Goal: Find specific page/section: Find specific page/section

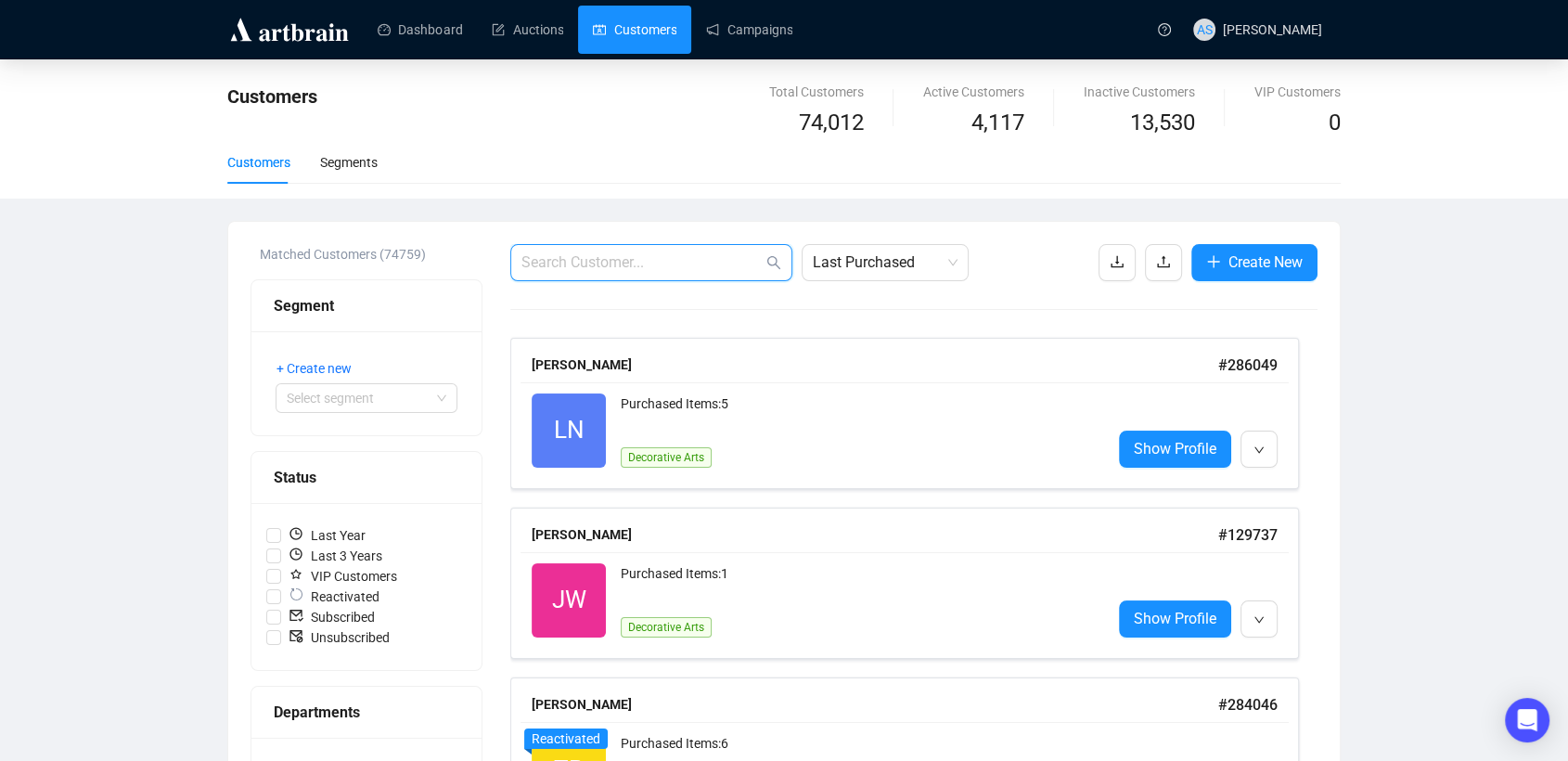
drag, startPoint x: 692, startPoint y: 258, endPoint x: 683, endPoint y: 262, distance: 9.8
click at [690, 258] on input "text" at bounding box center [642, 262] width 242 height 23
paste input "[EMAIL_ADDRESS][DOMAIN_NAME]"
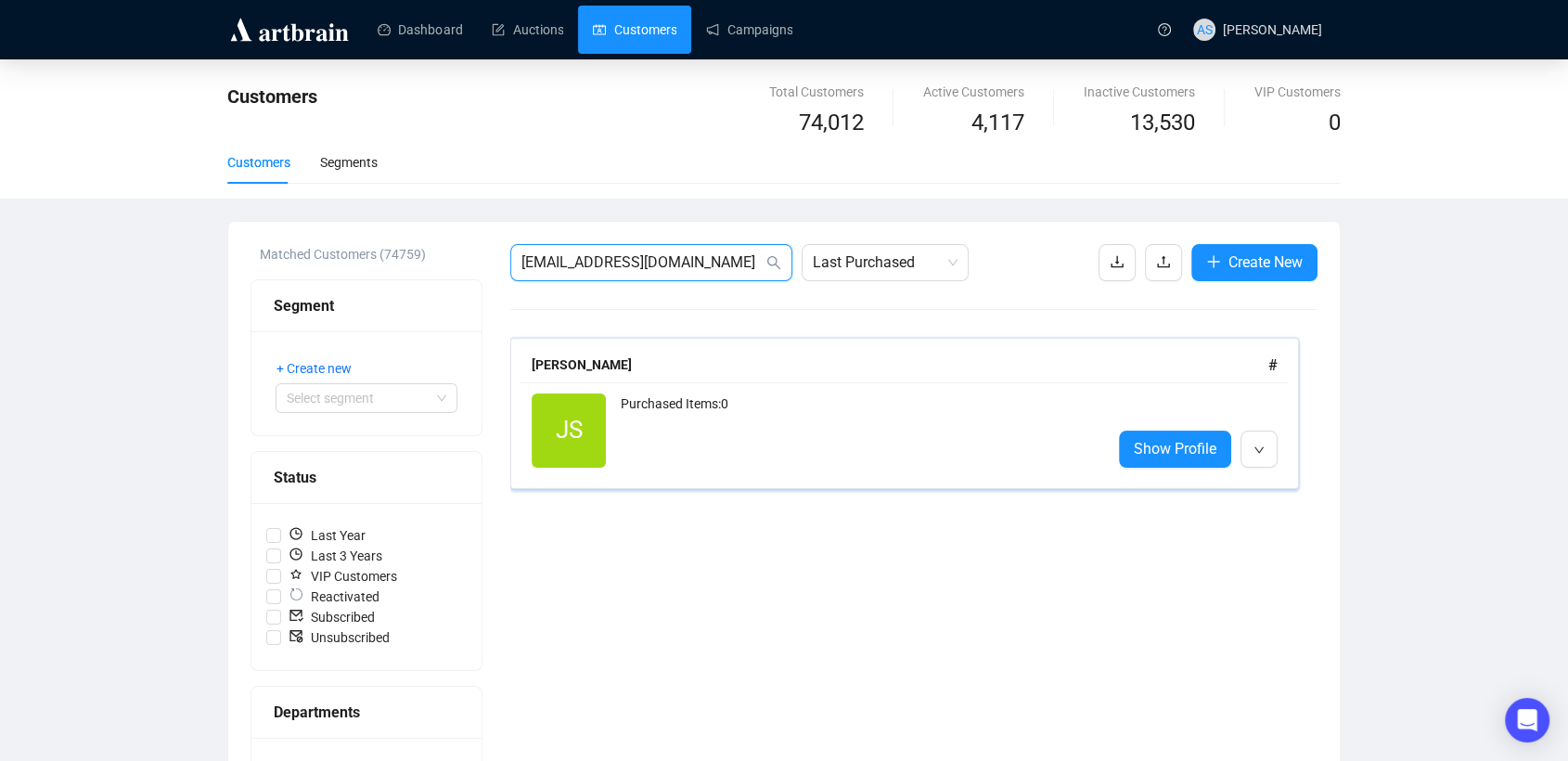
type input "[EMAIL_ADDRESS][DOMAIN_NAME]"
click at [690, 382] on div "JS Reactivated Purchased Items: 0 Show Profile" at bounding box center [904, 431] width 768 height 97
